Goal: Task Accomplishment & Management: Manage account settings

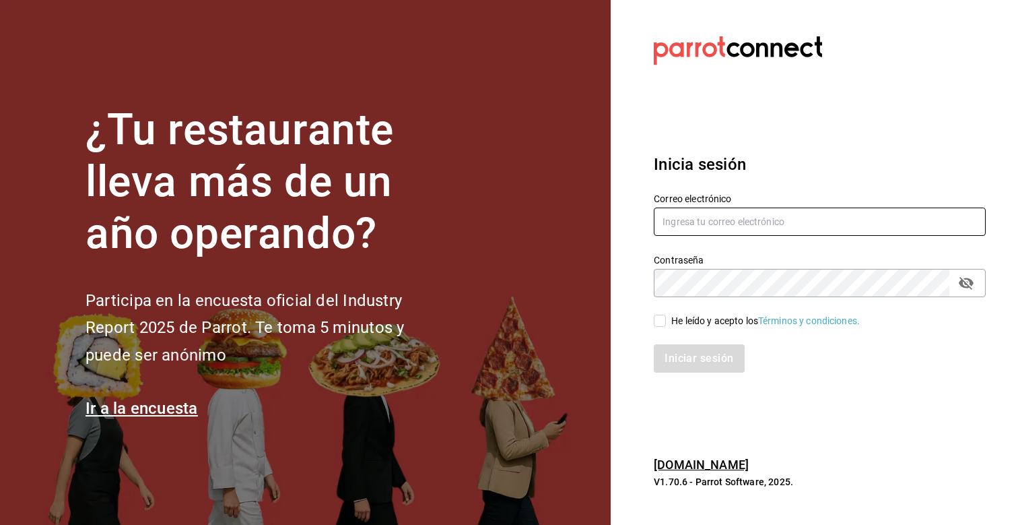
click at [735, 222] on input "text" at bounding box center [820, 221] width 332 height 28
click at [689, 213] on input "text" at bounding box center [820, 221] width 332 height 28
type input "[PERSON_NAME][EMAIL_ADDRESS][PERSON_NAME][DOMAIN_NAME]"
click at [661, 324] on input "He leído y acepto los Términos y condiciones." at bounding box center [660, 320] width 12 height 12
checkbox input "true"
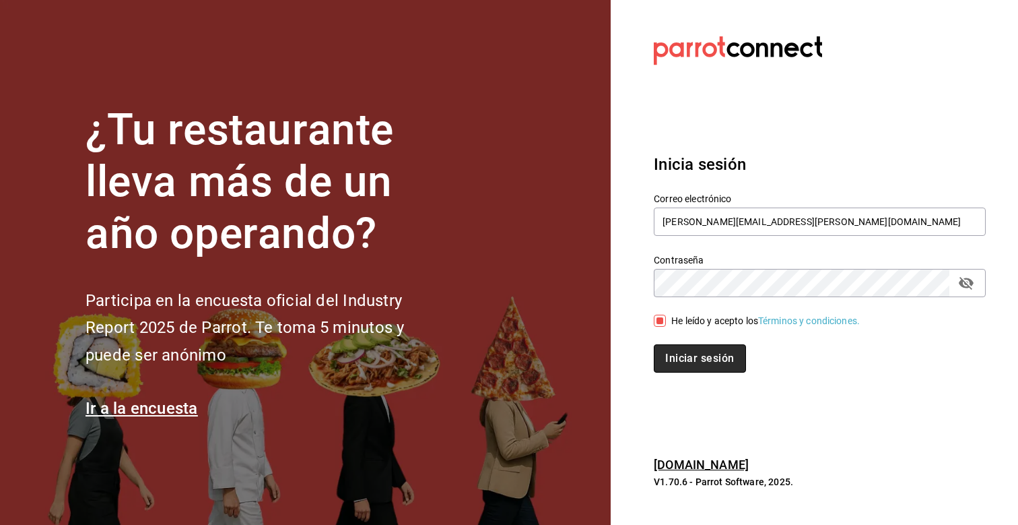
click at [671, 359] on button "Iniciar sesión" at bounding box center [700, 358] width 92 height 28
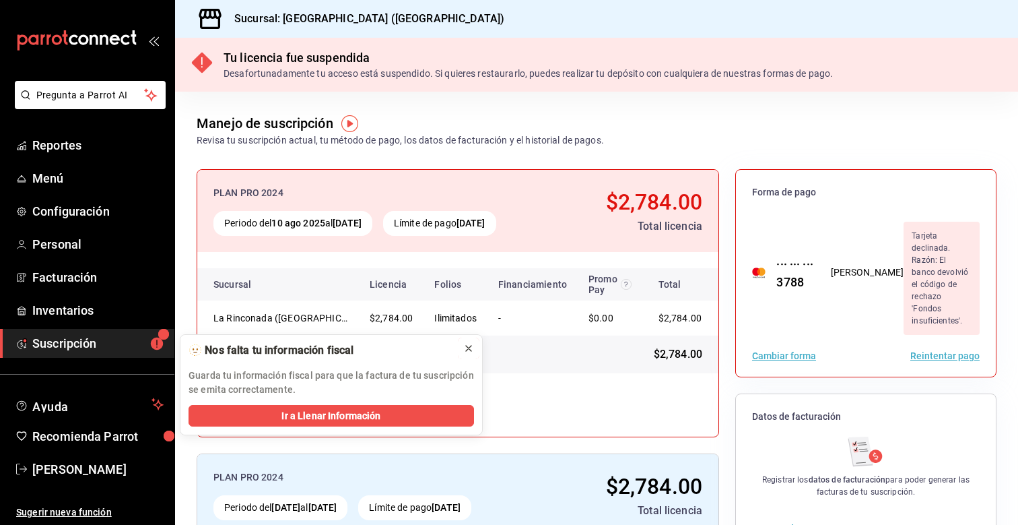
click at [465, 343] on icon at bounding box center [468, 348] width 11 height 11
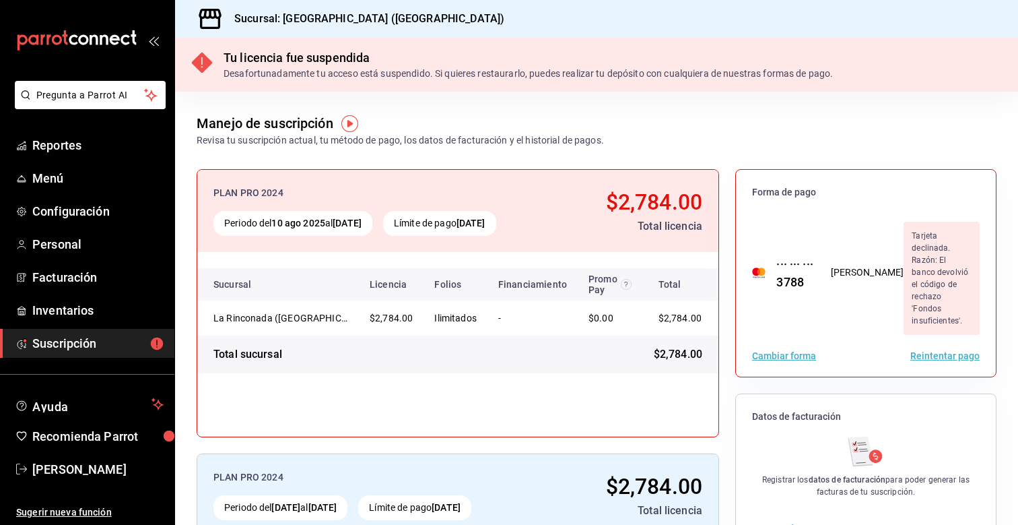
click at [948, 351] on button "Reintentar pago" at bounding box center [944, 355] width 69 height 9
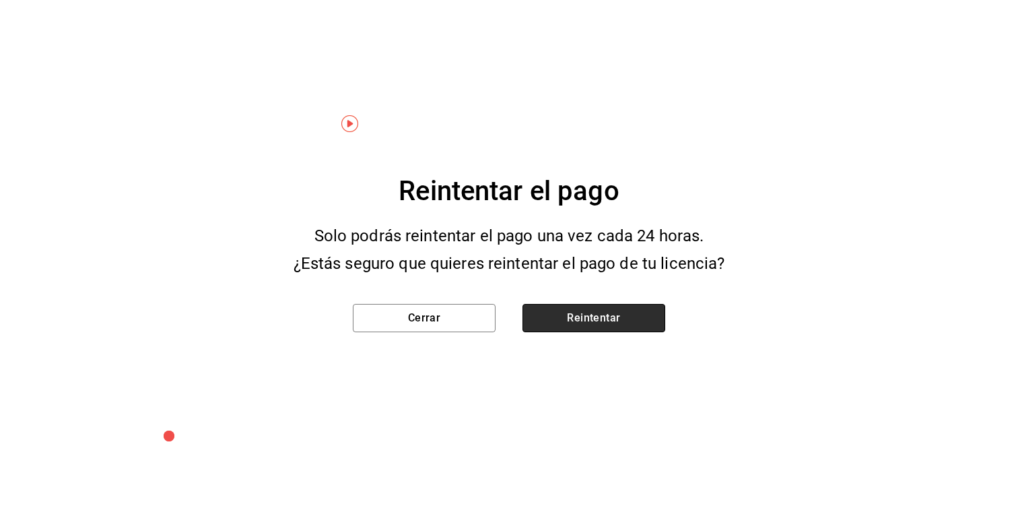
click at [551, 322] on button "Reintentar" at bounding box center [594, 318] width 143 height 28
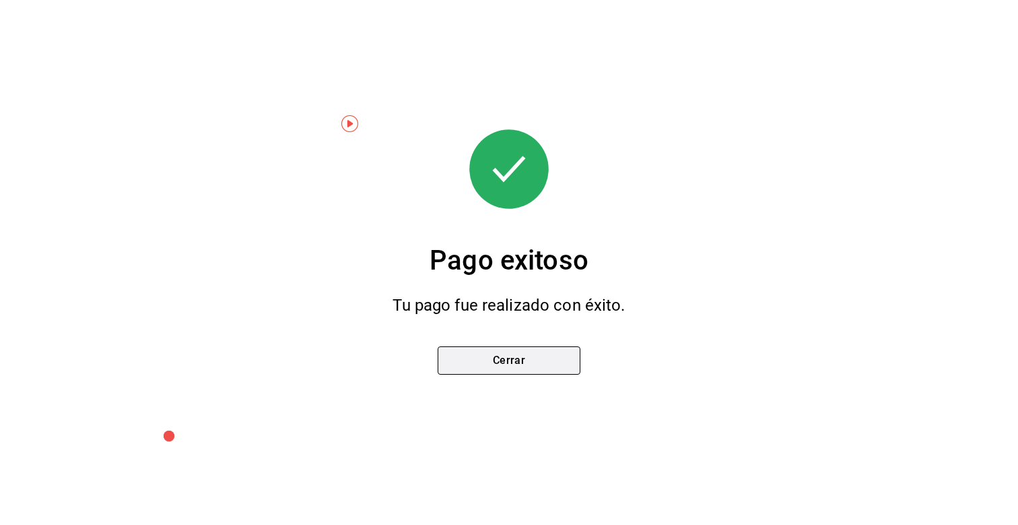
click at [531, 360] on button "Cerrar" at bounding box center [509, 360] width 143 height 28
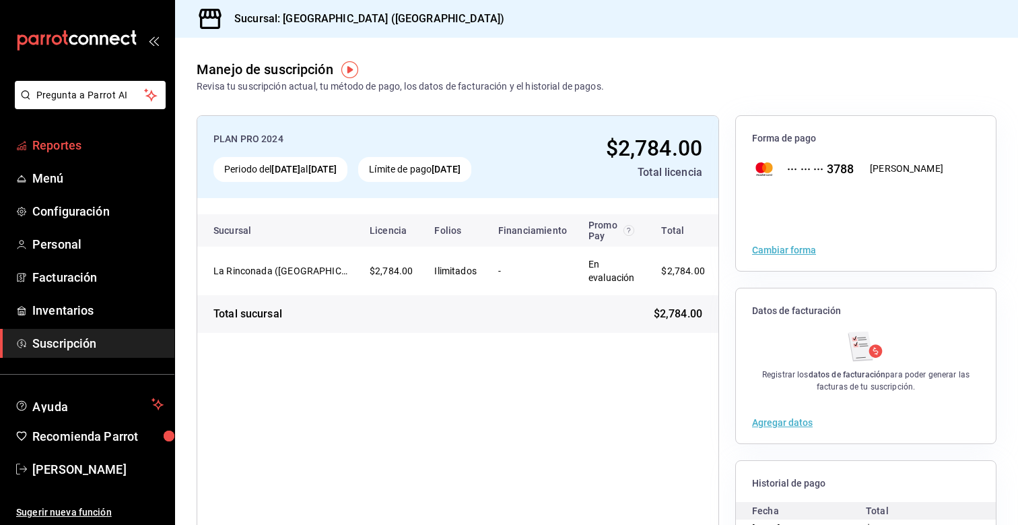
click at [83, 145] on span "Reportes" at bounding box center [97, 145] width 131 height 18
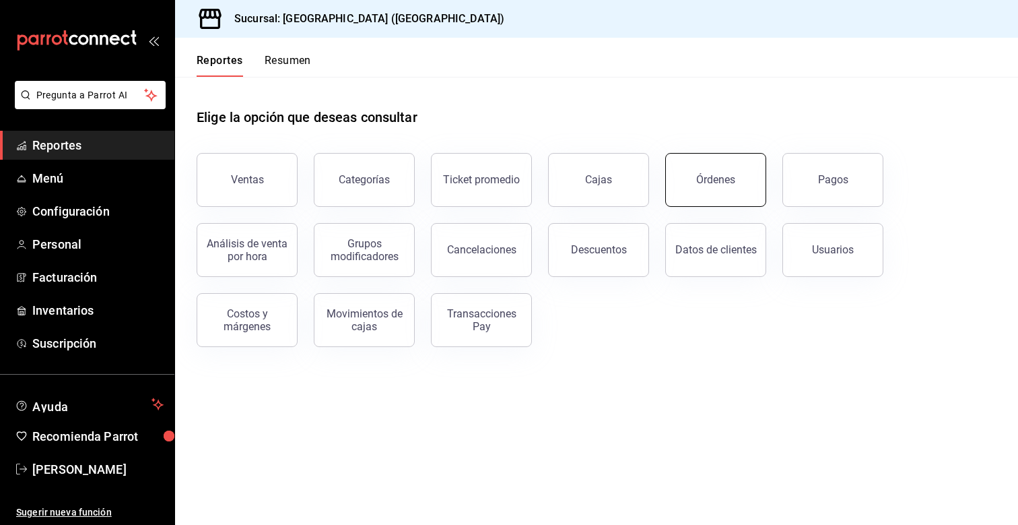
click at [715, 187] on button "Órdenes" at bounding box center [715, 180] width 101 height 54
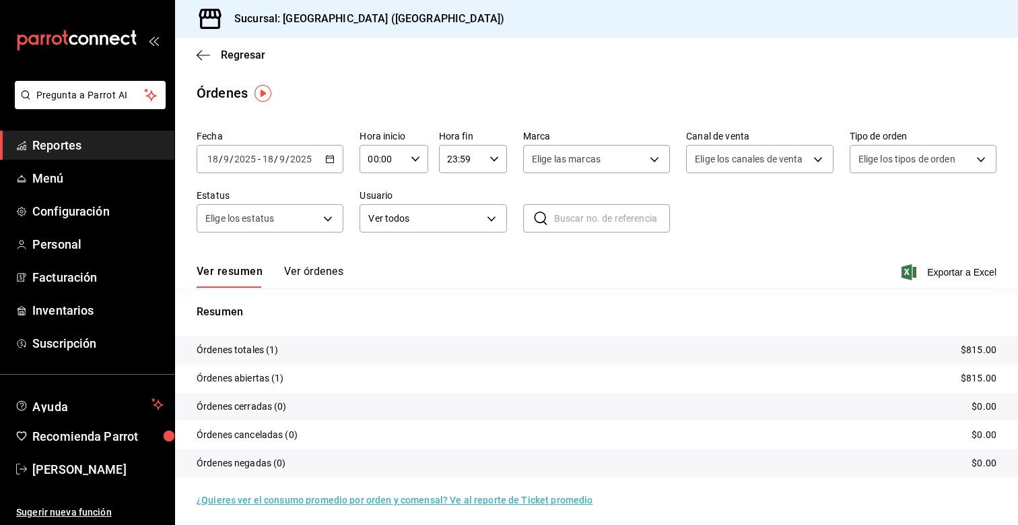
click at [67, 149] on span "Reportes" at bounding box center [97, 145] width 131 height 18
